Goal: Information Seeking & Learning: Check status

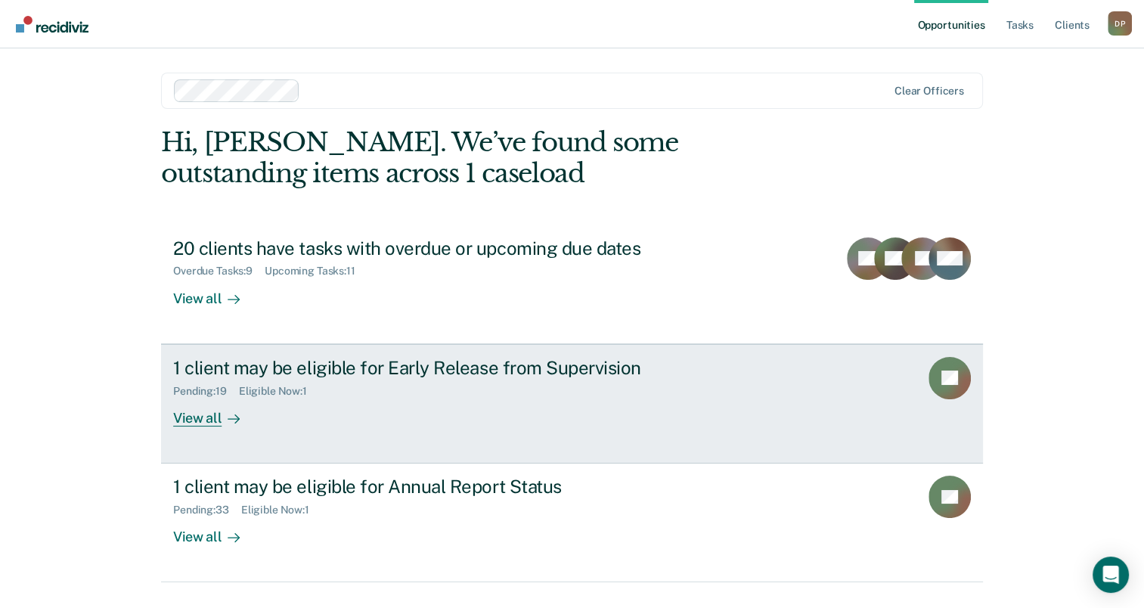
click at [366, 379] on div "Pending : 19 Eligible Now : 1" at bounding box center [438, 388] width 531 height 19
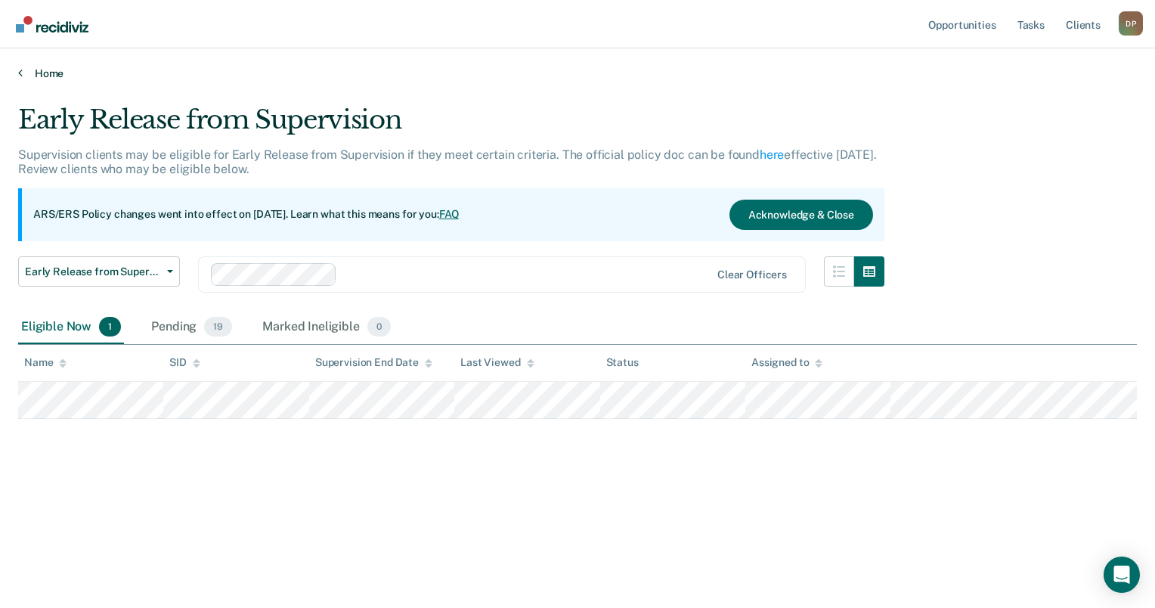
click at [60, 72] on link "Home" at bounding box center [577, 74] width 1119 height 14
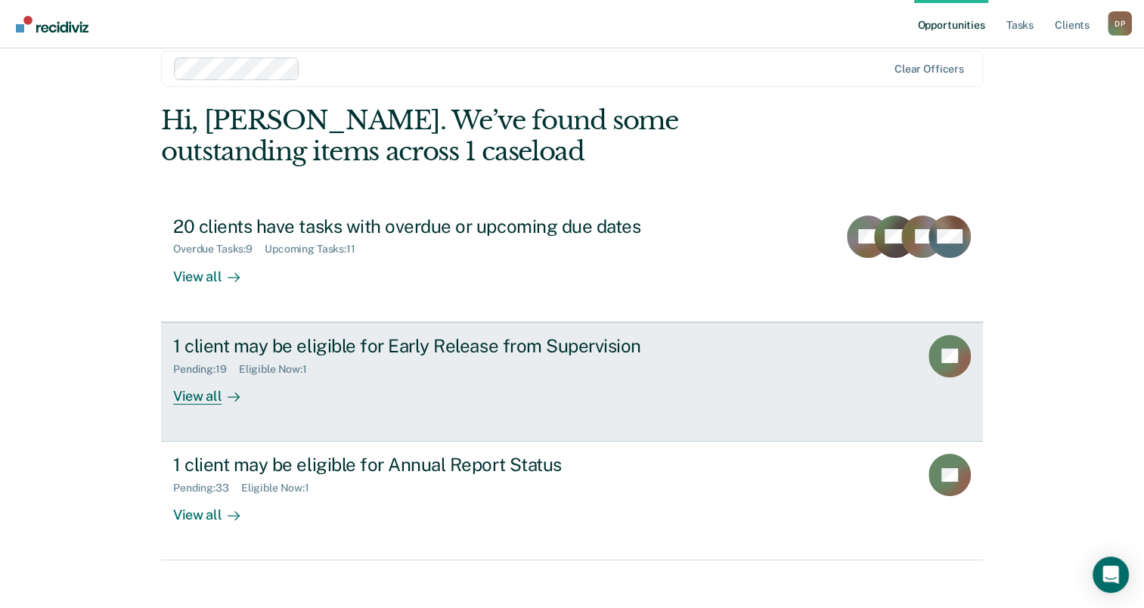
scroll to position [34, 0]
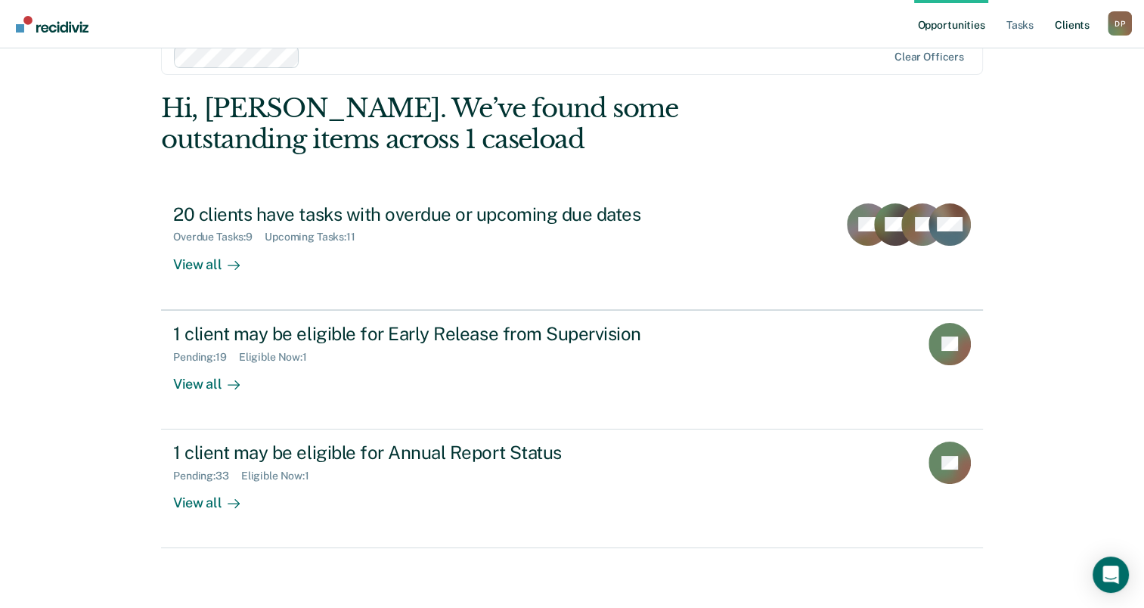
click at [1068, 26] on link "Client s" at bounding box center [1072, 24] width 41 height 48
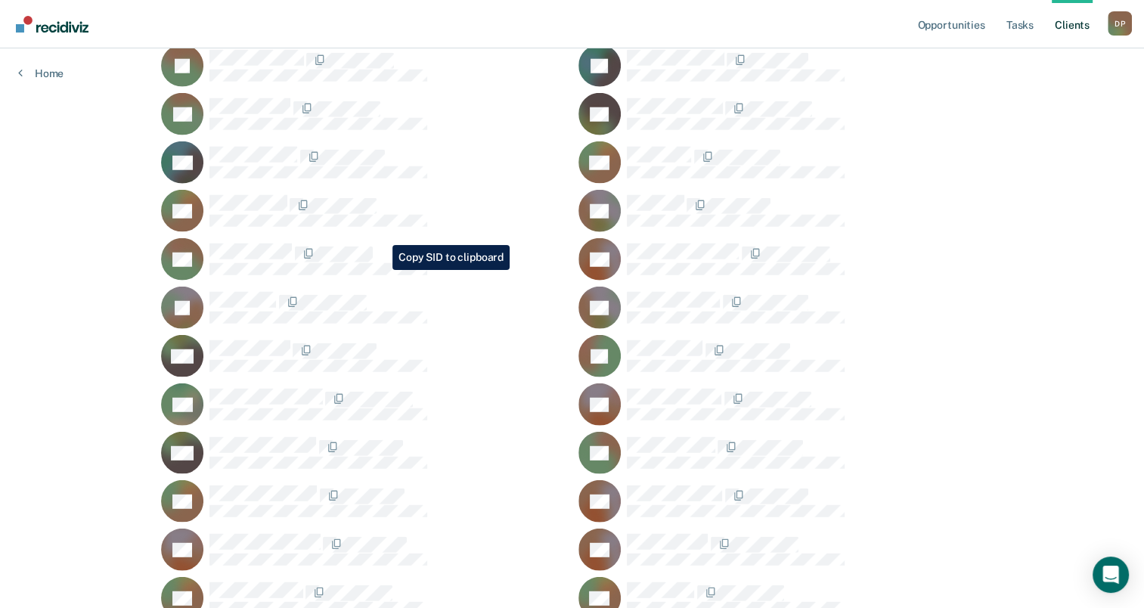
scroll to position [3997, 0]
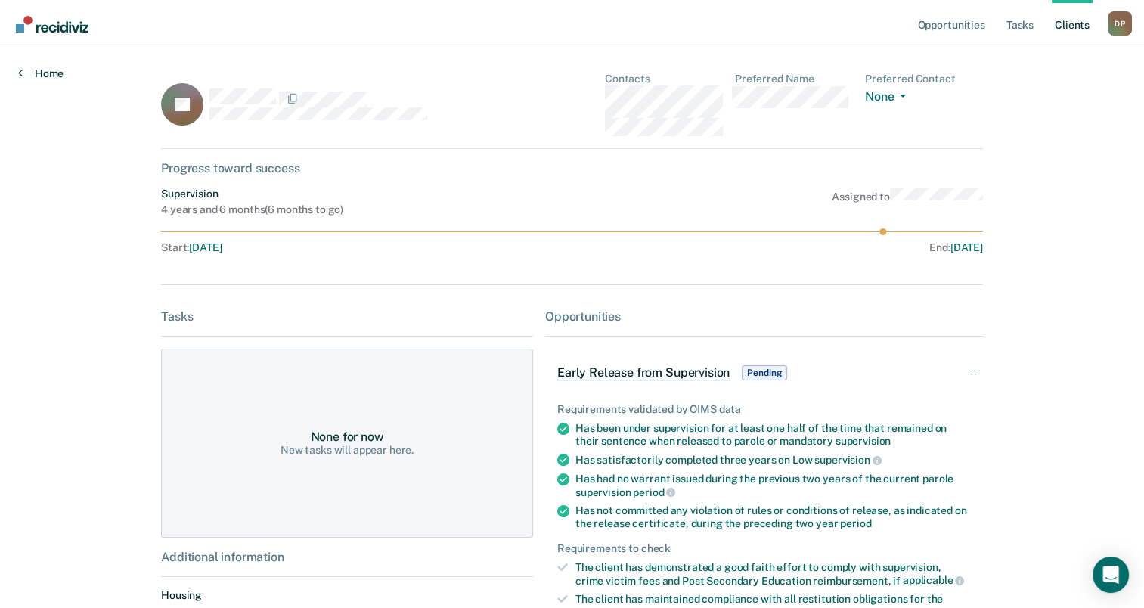
click at [45, 68] on link "Home" at bounding box center [40, 74] width 45 height 14
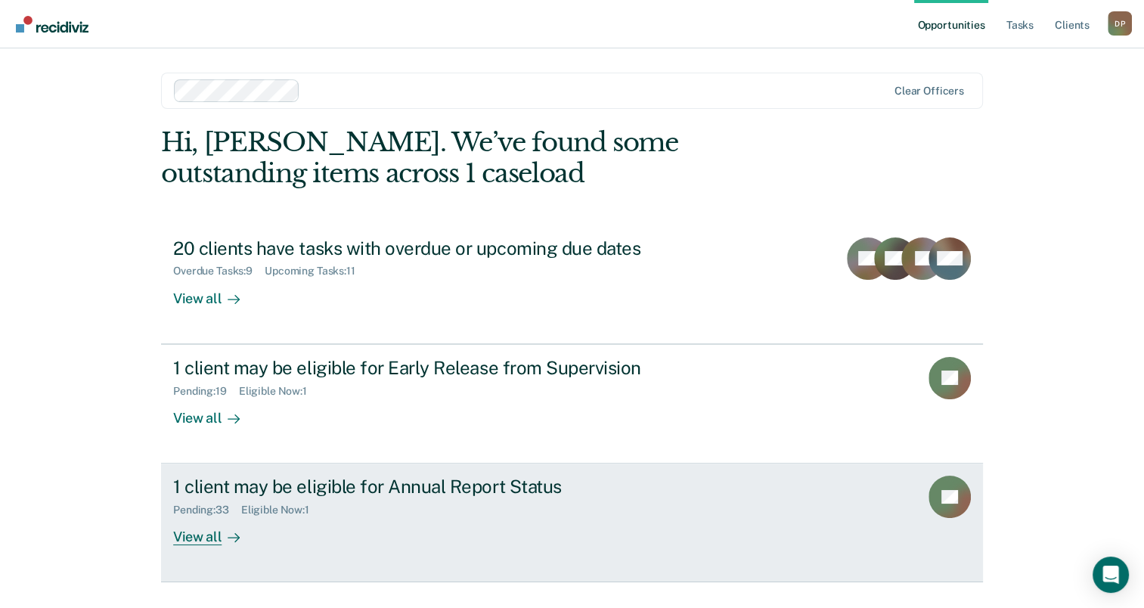
click at [366, 482] on div "1 client may be eligible for Annual Report Status" at bounding box center [438, 487] width 531 height 22
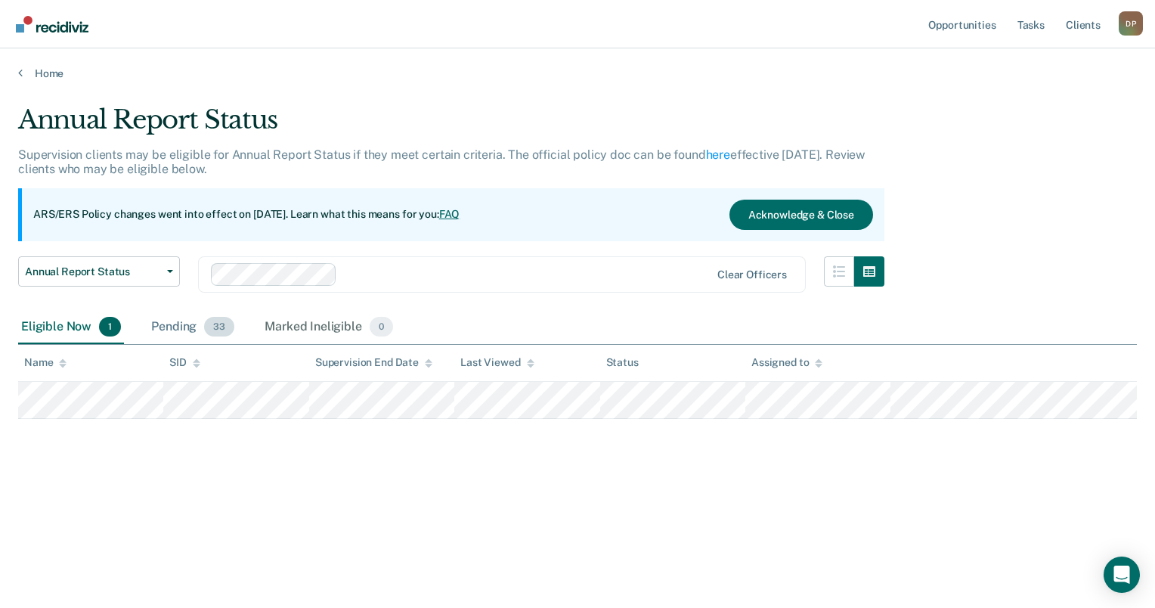
click at [197, 324] on div "Pending 33" at bounding box center [192, 327] width 89 height 33
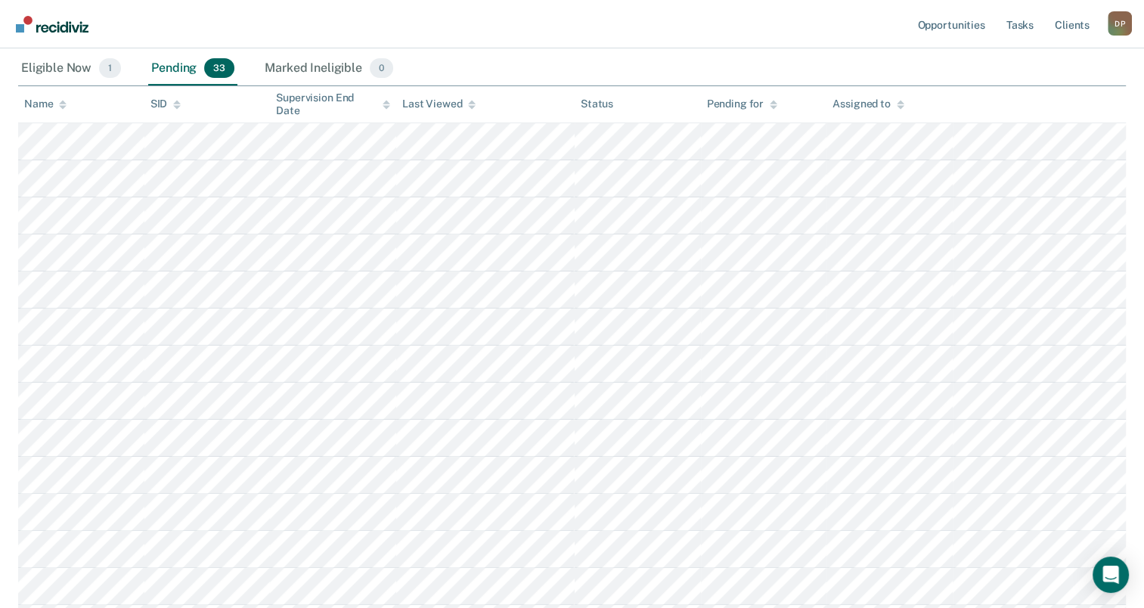
scroll to position [302, 0]
